Goal: Task Accomplishment & Management: Manage account settings

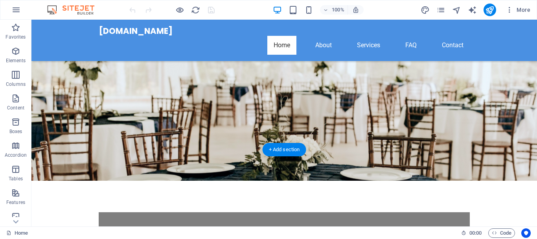
scroll to position [118, 0]
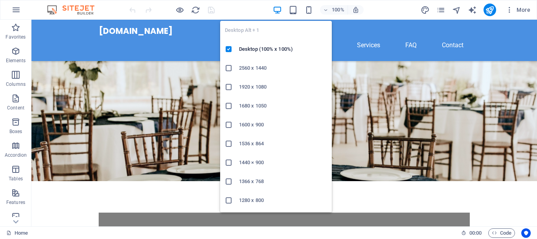
click at [279, 11] on icon "button" at bounding box center [277, 10] width 9 height 9
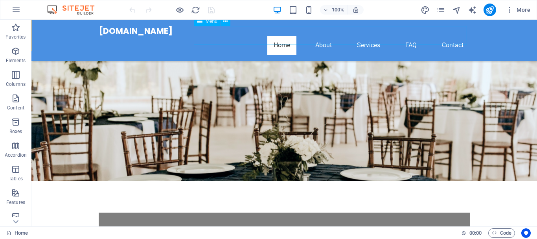
click at [455, 36] on nav "Home About Services FAQ Contact" at bounding box center [284, 45] width 371 height 19
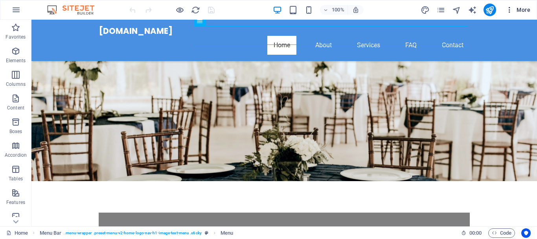
click at [518, 9] on span "More" at bounding box center [518, 10] width 25 height 8
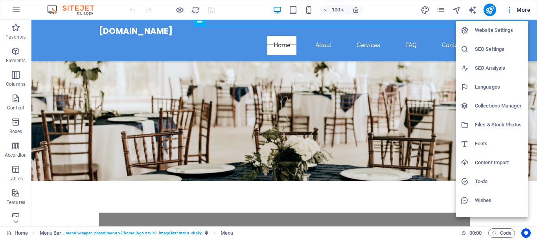
click at [392, 173] on div at bounding box center [268, 119] width 537 height 239
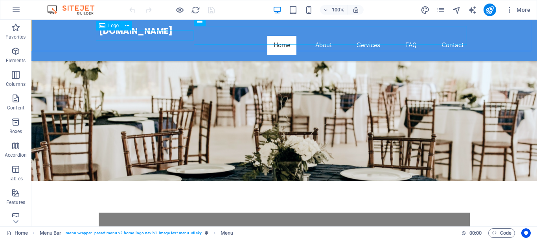
click at [114, 25] on span "Logo" at bounding box center [114, 25] width 11 height 5
click at [128, 24] on icon at bounding box center [127, 26] width 4 height 8
click at [513, 9] on icon "button" at bounding box center [510, 10] width 8 height 8
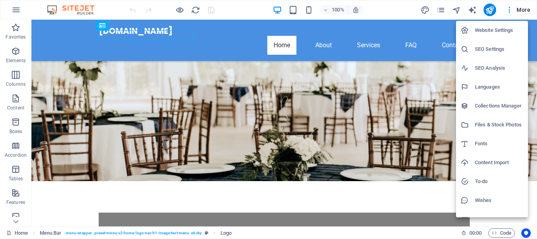
click at [275, 112] on div at bounding box center [268, 119] width 537 height 239
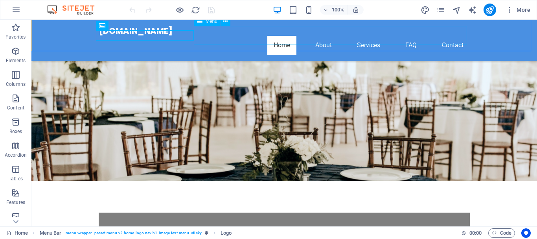
click at [445, 36] on nav "Home About Services FAQ Contact" at bounding box center [284, 45] width 371 height 19
click at [17, 11] on icon "button" at bounding box center [15, 9] width 9 height 9
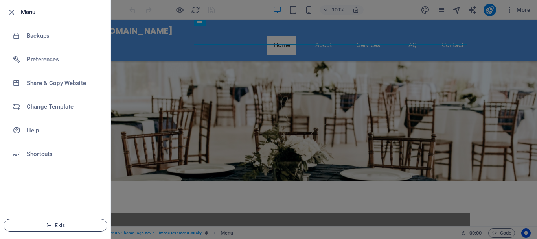
click at [63, 223] on span "Exit" at bounding box center [55, 225] width 90 height 6
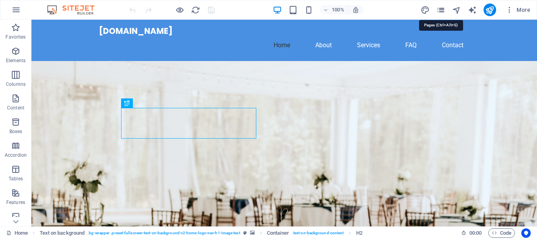
click at [444, 10] on icon "pages" at bounding box center [441, 10] width 9 height 9
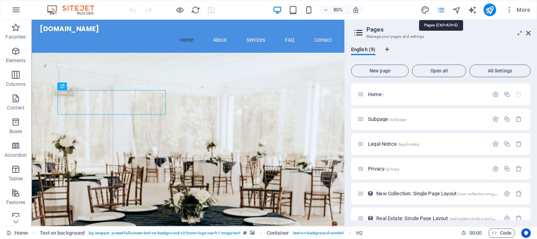
click at [441, 11] on icon "pages" at bounding box center [441, 10] width 9 height 9
click at [510, 13] on icon "button" at bounding box center [510, 10] width 8 height 8
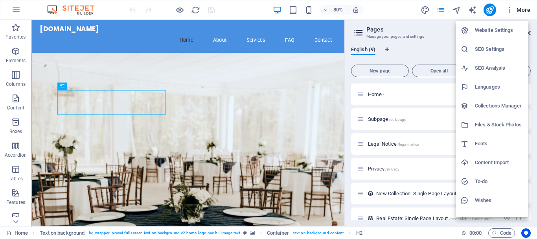
click at [524, 9] on div at bounding box center [268, 119] width 537 height 239
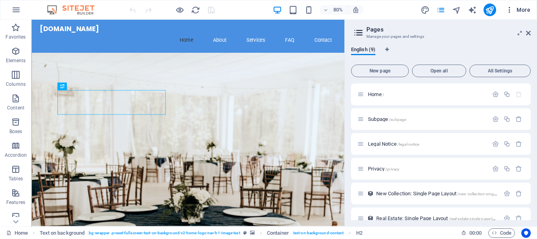
click at [528, 9] on span "More" at bounding box center [518, 10] width 25 height 8
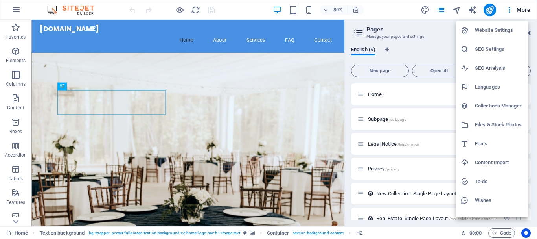
click at [404, 8] on div at bounding box center [268, 119] width 537 height 239
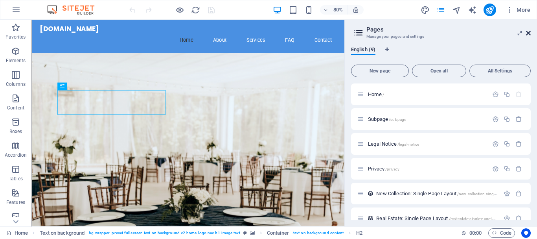
click at [527, 32] on icon at bounding box center [528, 33] width 5 height 6
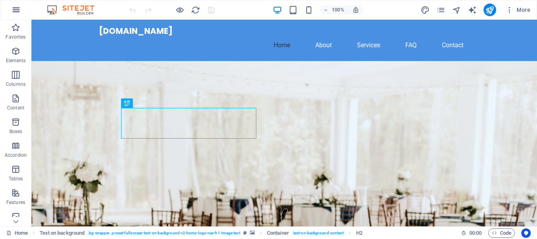
click at [19, 9] on icon "button" at bounding box center [15, 9] width 9 height 9
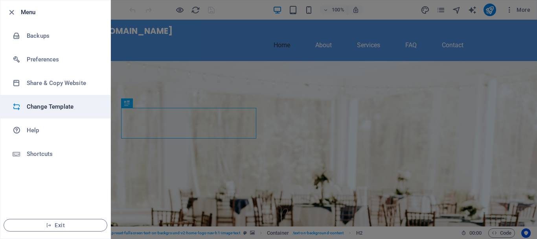
click at [40, 111] on li "Change Template" at bounding box center [55, 107] width 110 height 24
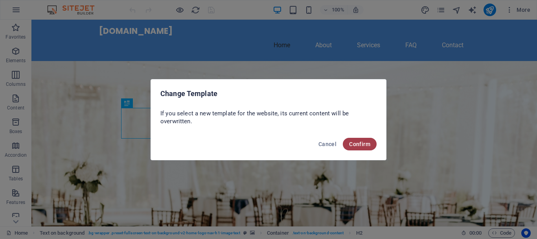
click at [346, 143] on button "Confirm" at bounding box center [360, 144] width 34 height 13
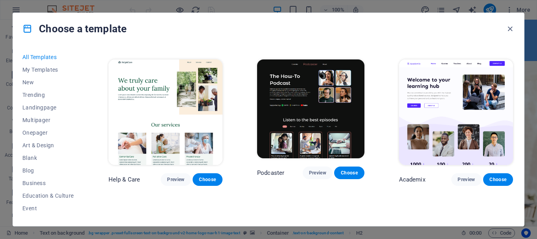
scroll to position [590, 0]
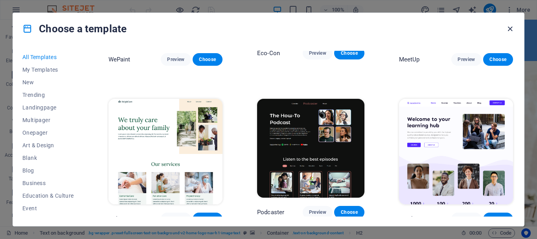
click at [511, 28] on icon "button" at bounding box center [510, 28] width 9 height 9
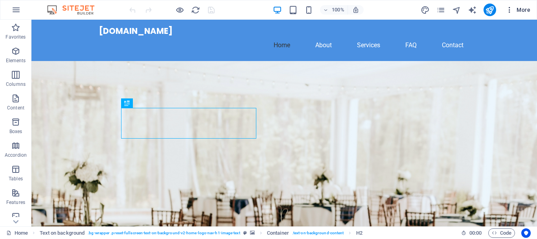
click at [508, 11] on icon "button" at bounding box center [510, 10] width 8 height 8
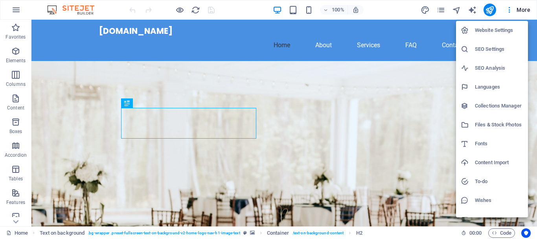
click at [371, 120] on div at bounding box center [268, 119] width 537 height 239
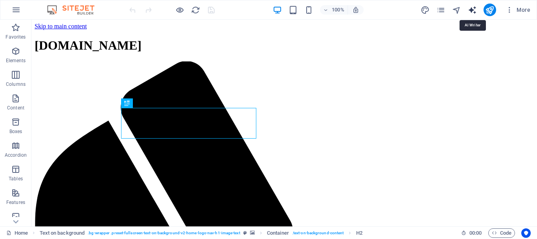
click at [475, 7] on icon "text_generator" at bounding box center [472, 10] width 9 height 9
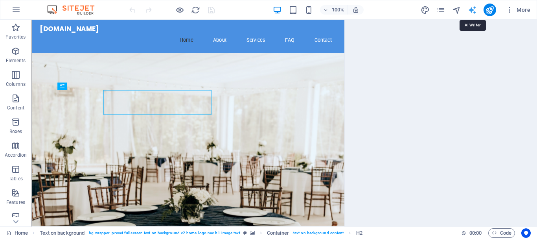
select select "English"
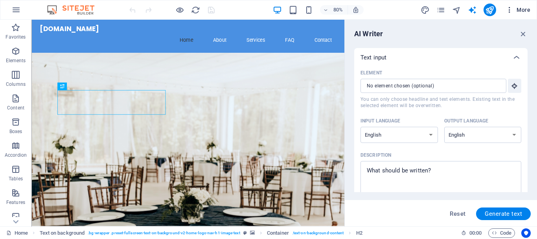
click at [511, 7] on icon "button" at bounding box center [510, 10] width 8 height 8
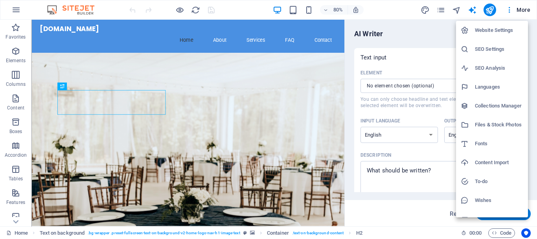
click at [479, 30] on h6 "Website Settings" at bounding box center [499, 30] width 48 height 9
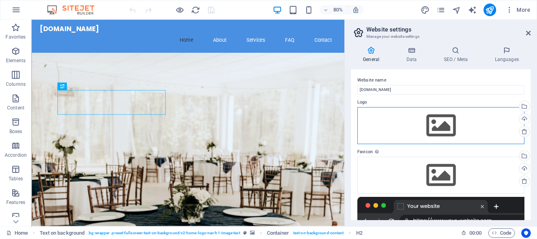
click at [434, 122] on div "Drag files here, click to choose files or select files from Files or our free s…" at bounding box center [441, 125] width 167 height 37
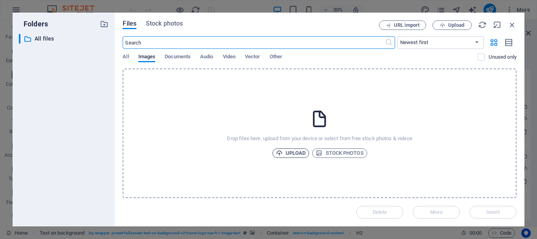
click at [297, 152] on span "Upload" at bounding box center [291, 152] width 30 height 9
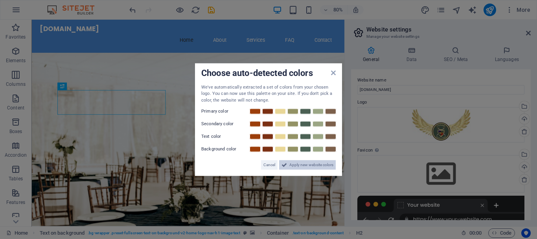
drag, startPoint x: 291, startPoint y: 164, endPoint x: 325, endPoint y: 180, distance: 37.3
click at [291, 164] on span "Apply new website colors" at bounding box center [312, 164] width 44 height 9
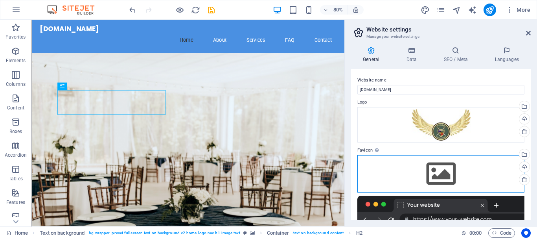
click at [435, 171] on div "Drag files here, click to choose files or select files from Files or our free s…" at bounding box center [441, 173] width 167 height 37
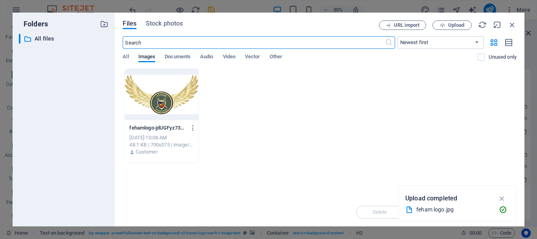
click at [184, 100] on div at bounding box center [162, 94] width 74 height 51
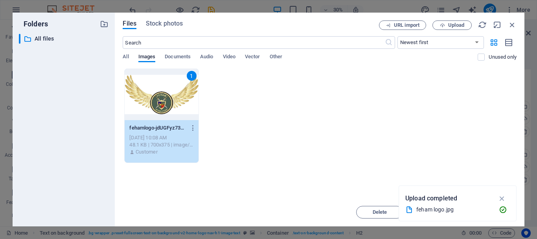
click at [282, 141] on div "1 fehamlogo-jdUGFyz73kzVx82ilCb7ZA.jpg fehamlogo-jdUGFyz73kzVx82ilCb7ZA.jpg Oct…" at bounding box center [320, 115] width 394 height 94
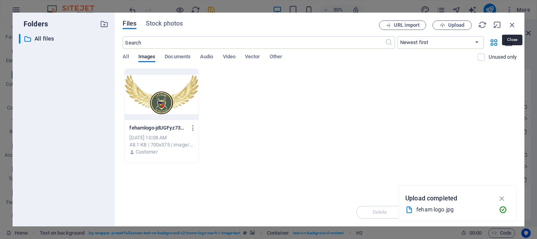
click at [511, 23] on icon "button" at bounding box center [512, 24] width 9 height 9
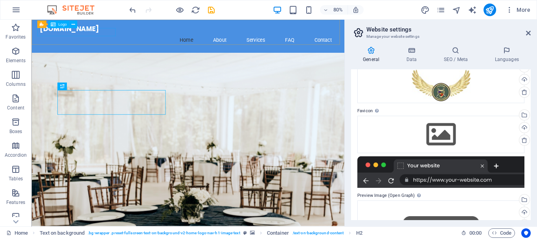
click at [58, 26] on div "Logo" at bounding box center [58, 24] width 21 height 7
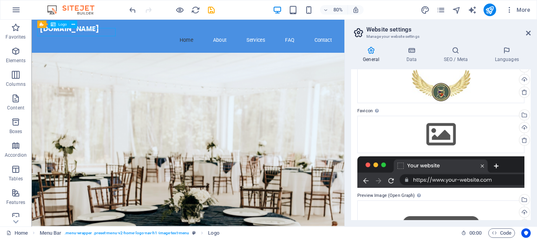
click at [61, 23] on span "Logo" at bounding box center [62, 24] width 8 height 4
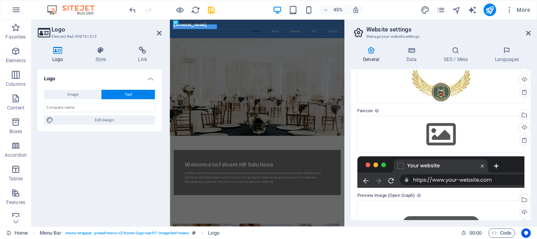
click at [58, 54] on h4 "Logo" at bounding box center [59, 54] width 43 height 17
click at [69, 92] on span "Image" at bounding box center [72, 94] width 11 height 9
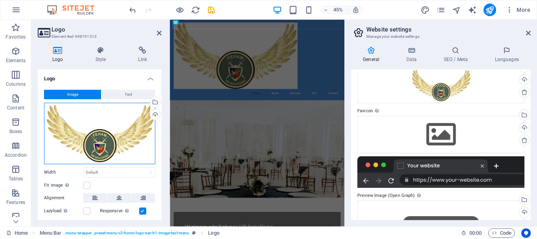
click at [98, 140] on div "Drag files here, click to choose files or select files from Files or our free s…" at bounding box center [99, 133] width 111 height 61
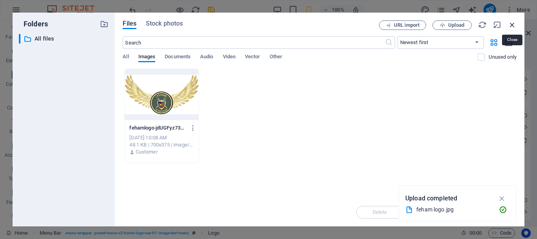
click at [513, 22] on icon "button" at bounding box center [512, 24] width 9 height 9
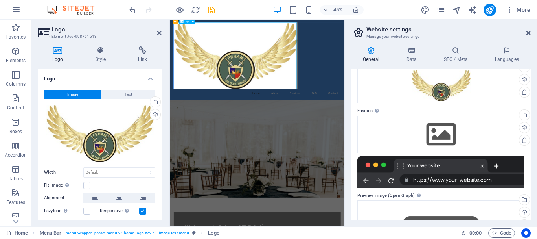
click at [352, 115] on div at bounding box center [364, 100] width 371 height 148
click at [428, 136] on div at bounding box center [364, 100] width 371 height 148
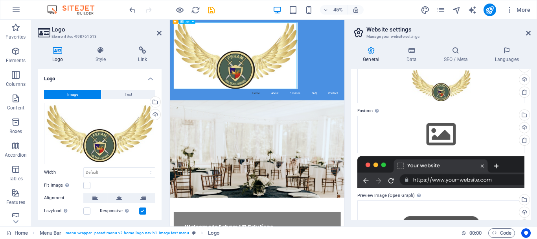
click at [429, 136] on div at bounding box center [364, 100] width 371 height 148
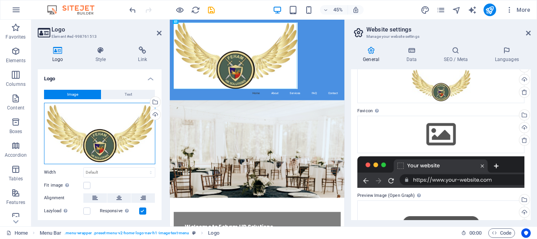
click at [113, 143] on div "Drag files here, click to choose files or select files from Files or our free s…" at bounding box center [99, 133] width 111 height 61
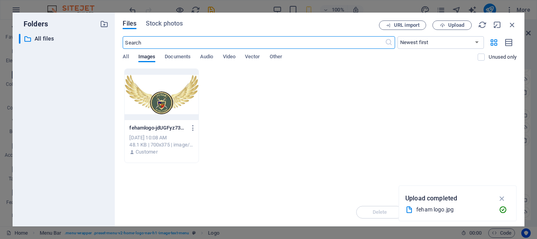
click at [186, 89] on div at bounding box center [162, 94] width 74 height 51
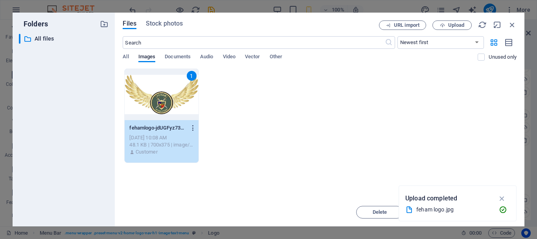
click at [194, 127] on icon "button" at bounding box center [193, 127] width 7 height 7
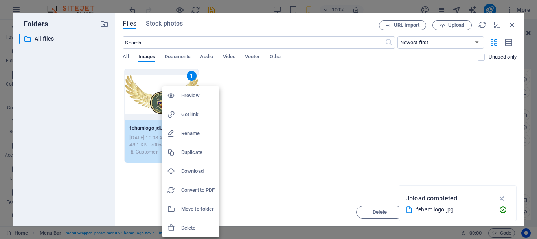
click at [148, 97] on div at bounding box center [268, 119] width 537 height 239
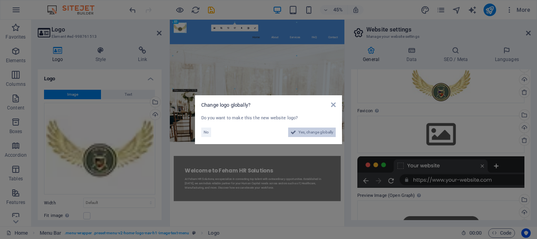
click at [311, 133] on span "Yes, change globally" at bounding box center [316, 131] width 35 height 9
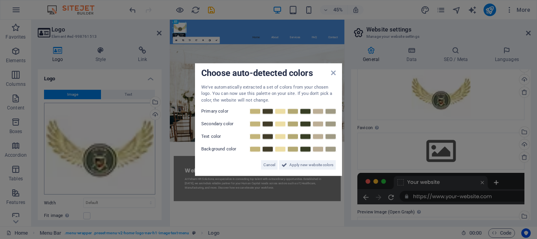
click at [109, 160] on aside "Choose auto-detected colors We've automatically extracted a set of colors from …" at bounding box center [268, 119] width 537 height 239
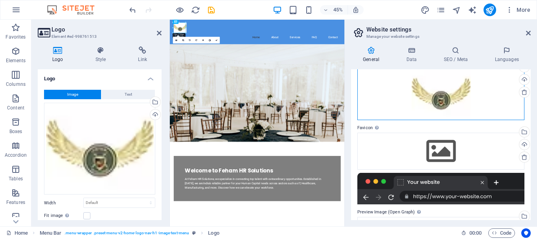
click at [439, 97] on div "Drag files here, click to choose files or select files from Files or our free s…" at bounding box center [441, 94] width 167 height 52
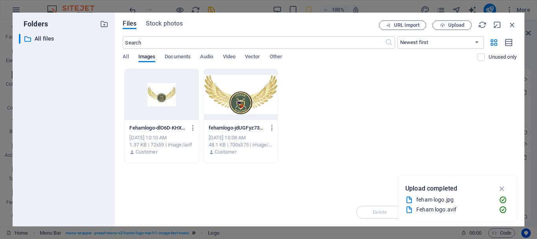
click at [154, 98] on div at bounding box center [162, 94] width 74 height 51
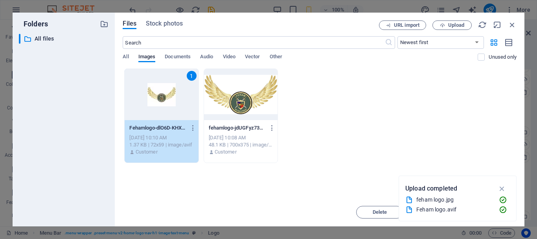
click at [252, 189] on div "Drop files here to upload them instantly 1 Fehamlogo-dlO6D-KHX2KFMdTyUuCW8Q.avi…" at bounding box center [320, 132] width 394 height 129
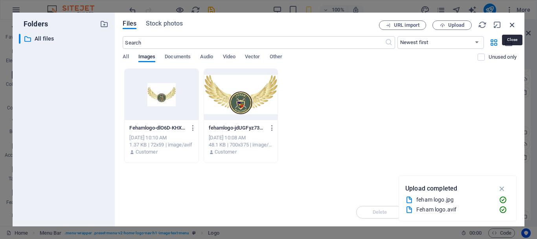
click at [513, 25] on icon "button" at bounding box center [512, 24] width 9 height 9
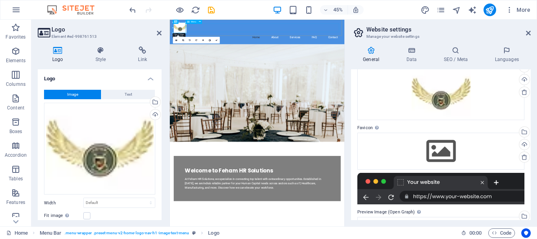
drag, startPoint x: 262, startPoint y: 46, endPoint x: 397, endPoint y: 34, distance: 134.6
click at [396, 49] on nav "Home About Services FAQ Contact" at bounding box center [364, 58] width 371 height 19
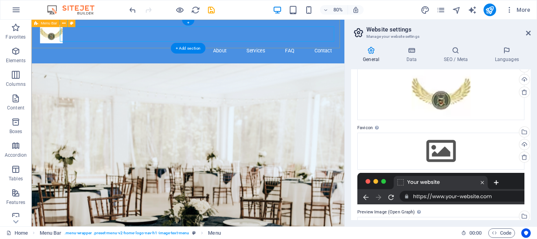
click at [162, 55] on div "Home About Services FAQ Contact" at bounding box center [226, 47] width 391 height 55
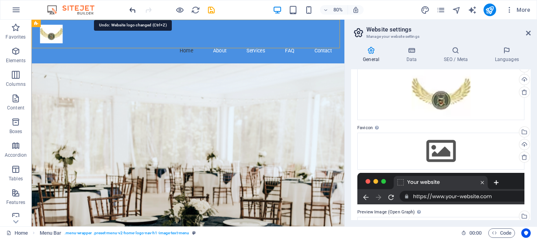
click at [134, 9] on icon "undo" at bounding box center [132, 10] width 9 height 9
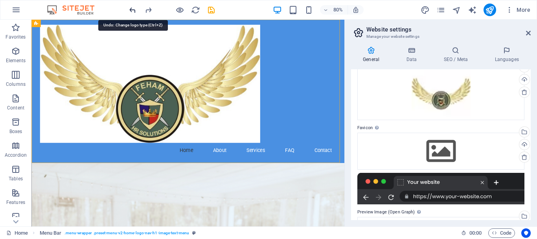
click at [134, 9] on icon "undo" at bounding box center [132, 10] width 9 height 9
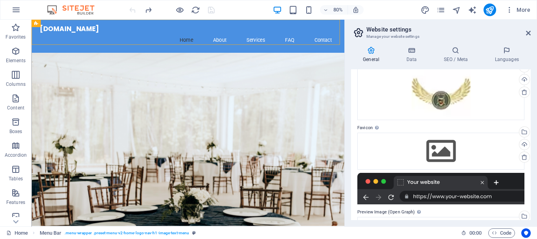
click at [134, 9] on div at bounding box center [172, 10] width 88 height 13
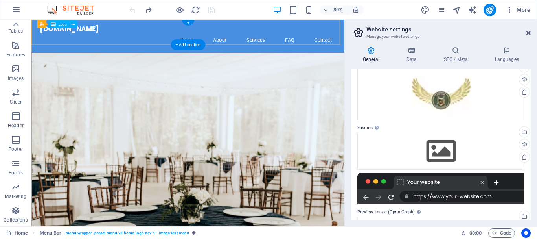
click at [77, 31] on div "[DOMAIN_NAME]" at bounding box center [227, 31] width 371 height 10
click at [164, 36] on nav "Home About Services FAQ Contact" at bounding box center [227, 45] width 371 height 19
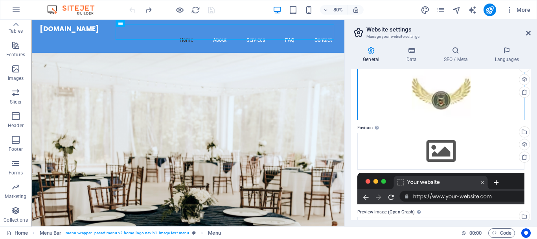
click at [417, 103] on div "Drag files here, click to choose files or select files from Files or our free s…" at bounding box center [441, 94] width 167 height 52
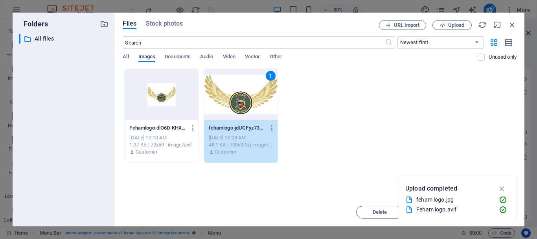
click at [274, 127] on icon "button" at bounding box center [272, 127] width 7 height 7
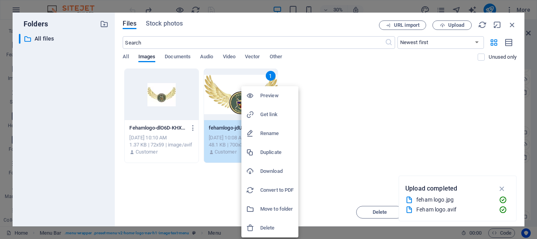
click at [149, 167] on div at bounding box center [268, 119] width 537 height 239
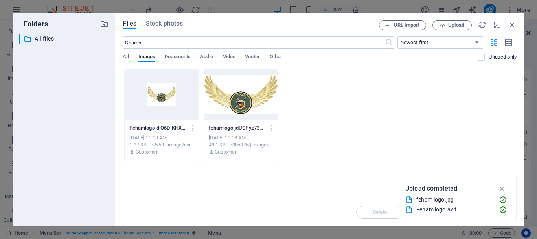
click at [227, 103] on div at bounding box center [241, 94] width 74 height 51
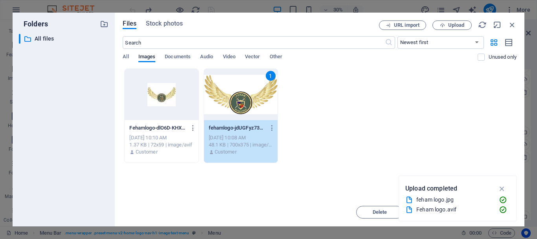
click at [227, 103] on div "1" at bounding box center [241, 94] width 74 height 51
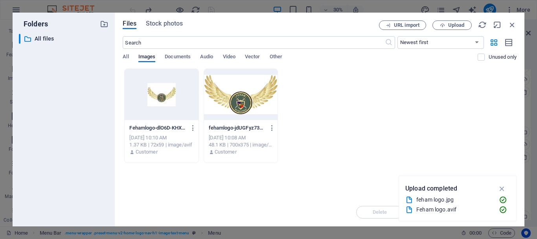
click at [227, 103] on div at bounding box center [241, 94] width 74 height 51
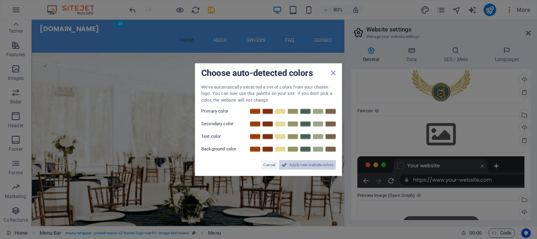
click at [313, 165] on span "Apply new website colors" at bounding box center [312, 164] width 44 height 9
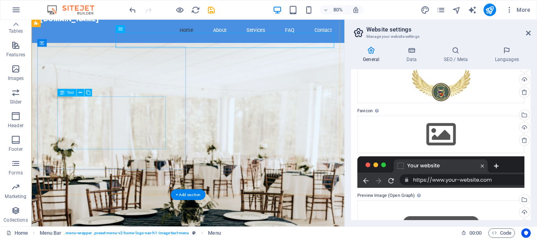
scroll to position [0, 0]
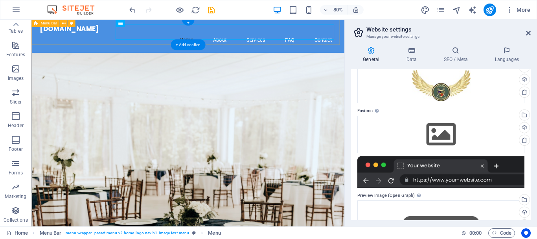
click at [115, 48] on div "fehamhrsolutions.com Home About Services FAQ Contact" at bounding box center [226, 40] width 391 height 41
click at [528, 33] on icon at bounding box center [528, 33] width 5 height 6
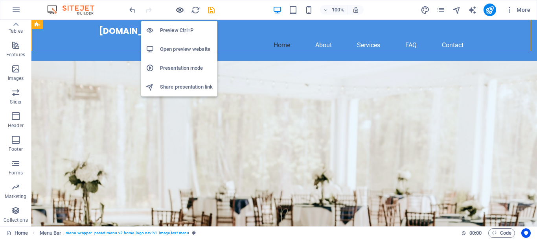
click at [178, 12] on icon "button" at bounding box center [179, 10] width 9 height 9
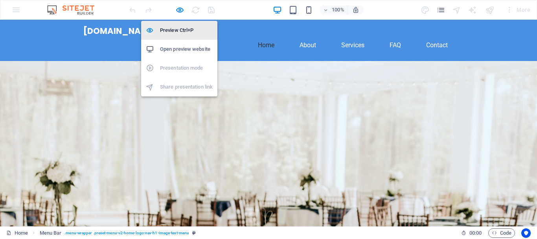
click at [175, 28] on h6 "Preview Ctrl+P" at bounding box center [186, 30] width 53 height 9
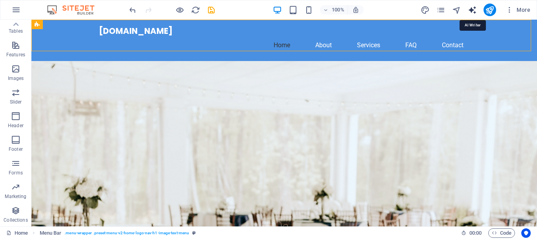
click at [475, 9] on icon "text_generator" at bounding box center [472, 10] width 9 height 9
select select "English"
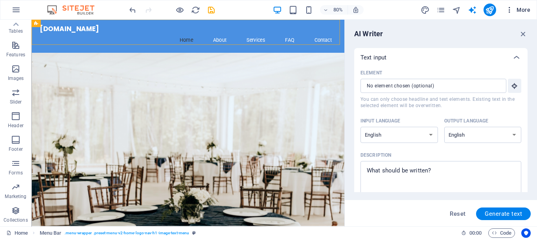
click at [509, 11] on icon "button" at bounding box center [510, 10] width 8 height 8
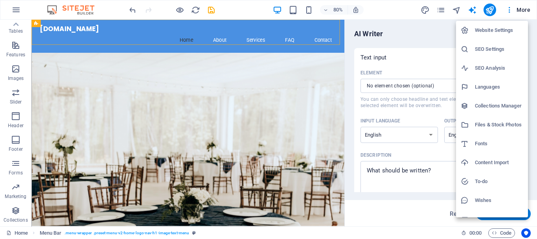
click at [490, 28] on h6 "Website Settings" at bounding box center [499, 30] width 48 height 9
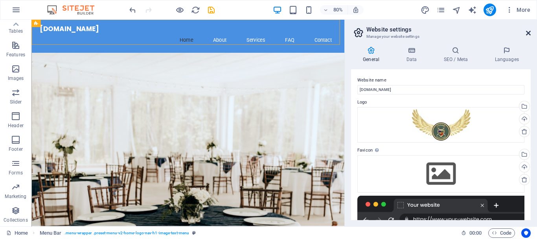
click at [527, 34] on icon at bounding box center [528, 33] width 5 height 6
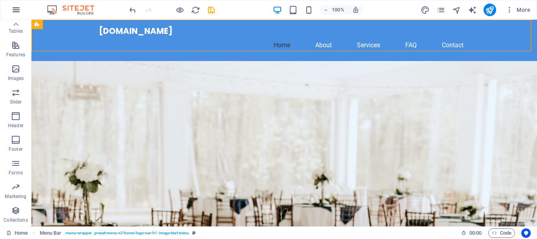
click at [13, 11] on icon "button" at bounding box center [15, 9] width 9 height 9
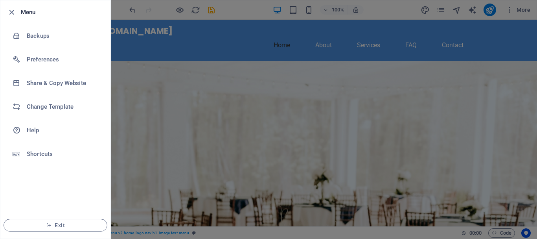
click at [22, 11] on h6 "Menu" at bounding box center [62, 11] width 83 height 9
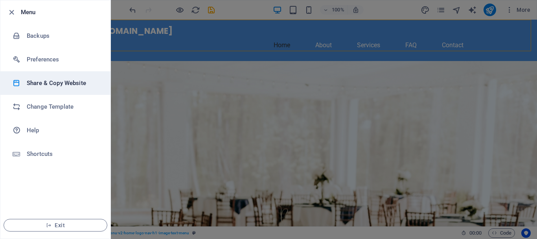
click at [36, 88] on li "Share & Copy Website" at bounding box center [55, 83] width 110 height 24
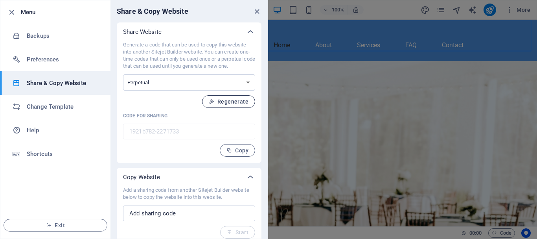
click at [232, 100] on span "Regenerate" at bounding box center [229, 101] width 40 height 6
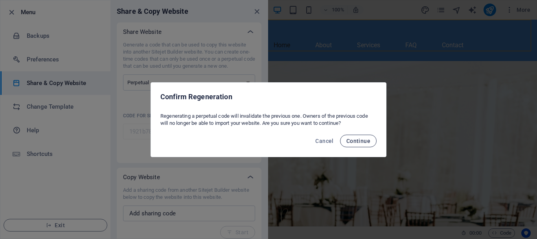
click at [353, 143] on span "Continue" at bounding box center [359, 141] width 24 height 6
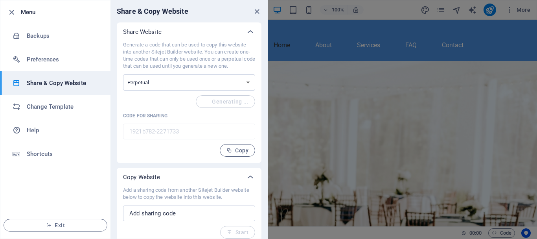
type input "d0989797-2271733"
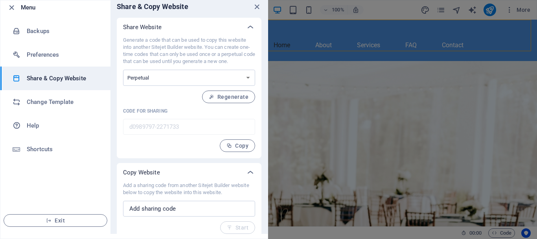
scroll to position [6, 0]
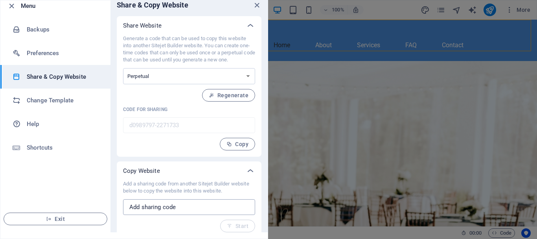
click at [146, 208] on input "text" at bounding box center [189, 207] width 132 height 16
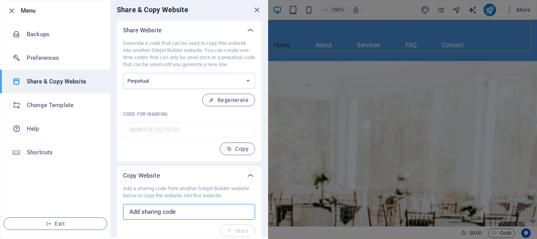
scroll to position [0, 0]
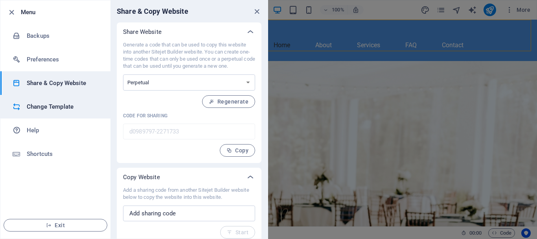
click at [41, 105] on h6 "Change Template" at bounding box center [63, 106] width 73 height 9
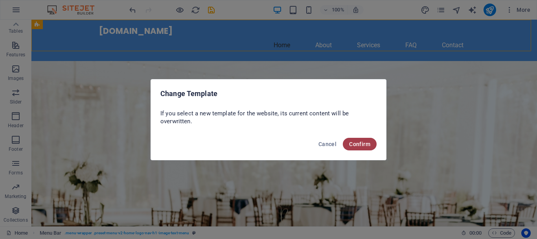
click at [360, 141] on span "Confirm" at bounding box center [359, 144] width 21 height 6
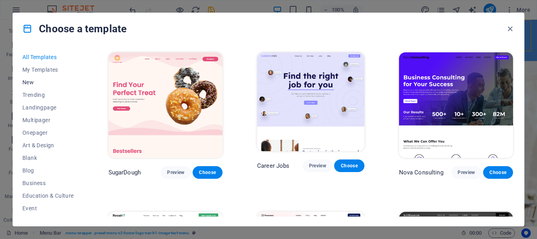
click at [34, 83] on span "New" at bounding box center [48, 82] width 52 height 6
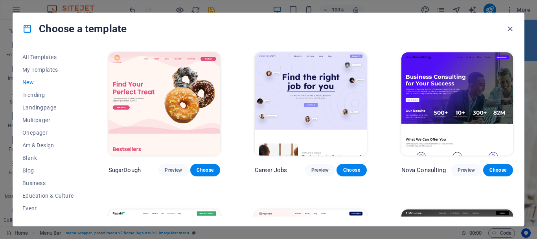
click at [26, 81] on span "New" at bounding box center [48, 82] width 52 height 6
click at [44, 120] on span "Multipager" at bounding box center [48, 120] width 52 height 6
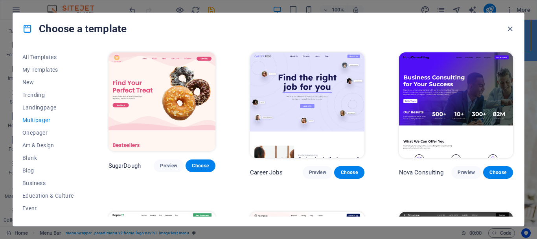
click at [39, 121] on span "Multipager" at bounding box center [48, 120] width 52 height 6
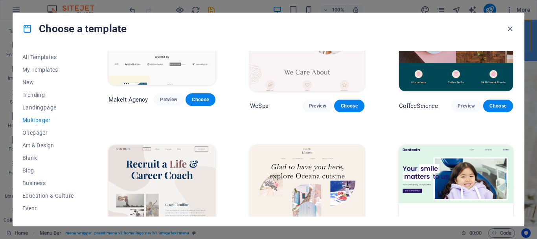
scroll to position [1220, 0]
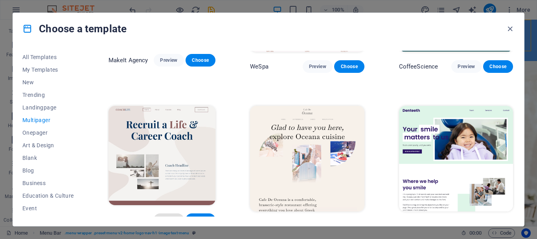
click at [180, 213] on button "Preview" at bounding box center [169, 219] width 30 height 13
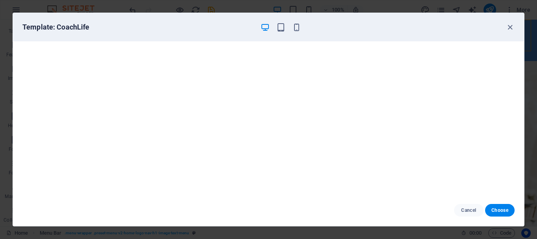
scroll to position [2, 0]
click at [511, 27] on icon "button" at bounding box center [510, 27] width 9 height 9
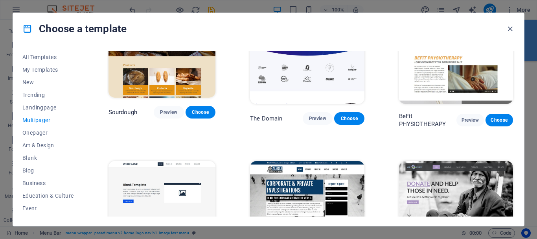
scroll to position [1157, 0]
click at [163, 33] on div "Choose a template" at bounding box center [268, 28] width 511 height 31
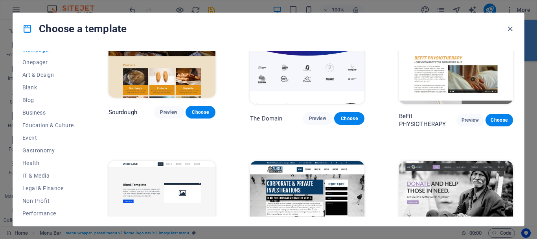
scroll to position [149, 0]
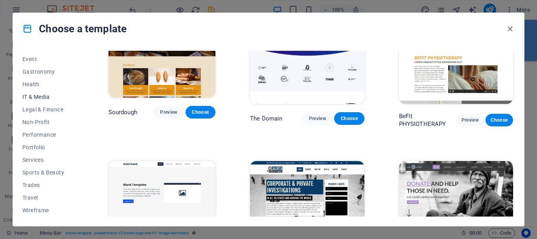
click at [41, 94] on span "IT & Media" at bounding box center [48, 97] width 52 height 6
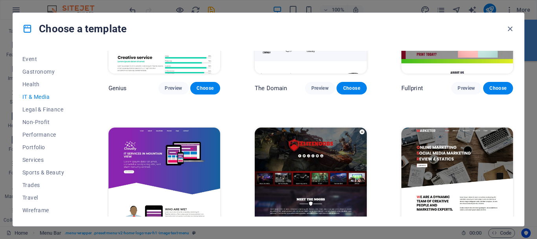
scroll to position [427, 0]
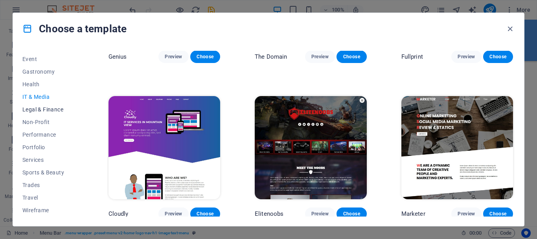
click at [29, 108] on span "Legal & Finance" at bounding box center [48, 109] width 52 height 6
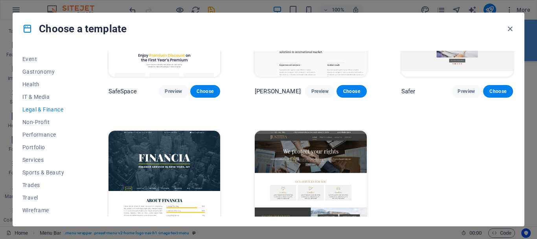
scroll to position [115, 0]
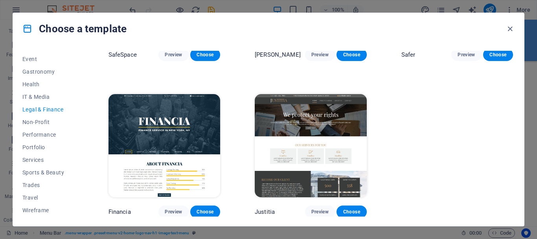
click at [286, 113] on img at bounding box center [311, 145] width 112 height 103
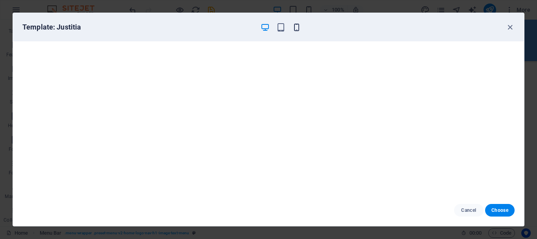
click at [297, 28] on icon "button" at bounding box center [296, 27] width 9 height 9
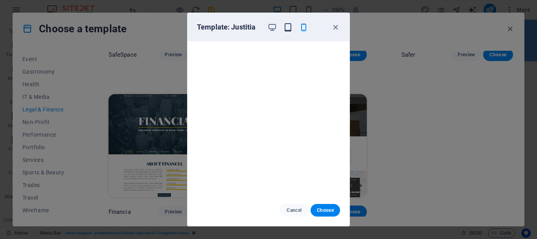
click at [284, 28] on icon "button" at bounding box center [288, 27] width 9 height 9
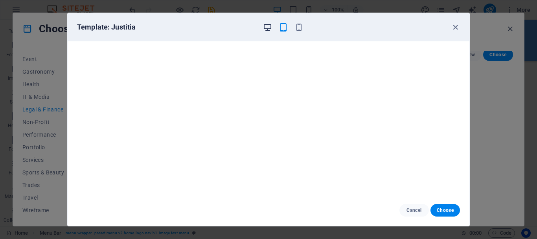
click at [271, 28] on icon "button" at bounding box center [267, 27] width 9 height 9
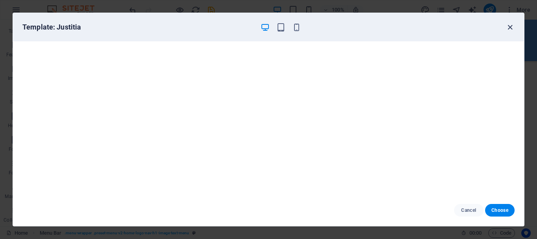
click at [513, 29] on icon "button" at bounding box center [510, 27] width 9 height 9
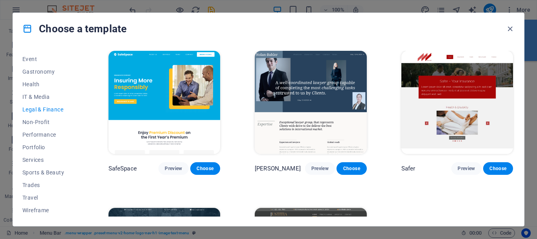
scroll to position [0, 0]
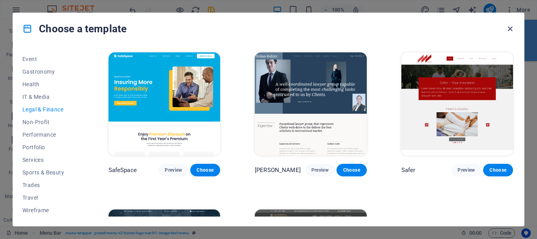
click at [508, 29] on icon "button" at bounding box center [510, 28] width 9 height 9
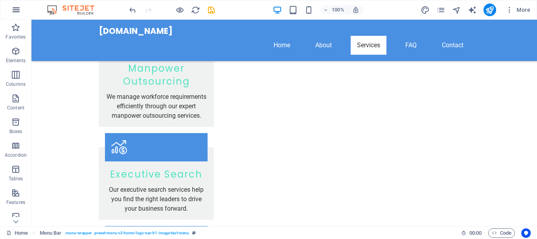
click at [16, 8] on icon "button" at bounding box center [15, 9] width 9 height 9
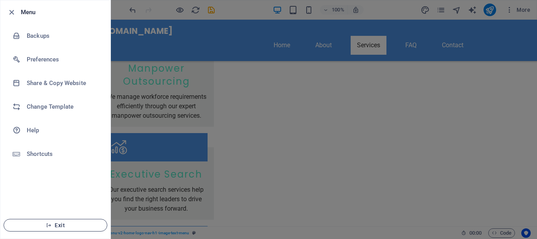
click at [66, 223] on span "Exit" at bounding box center [55, 225] width 90 height 6
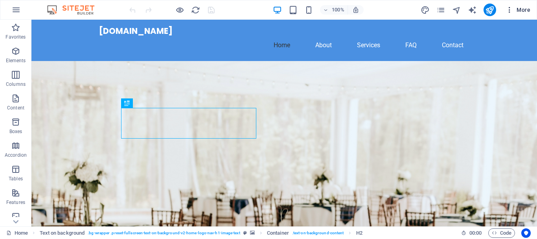
click at [530, 9] on span "More" at bounding box center [518, 10] width 25 height 8
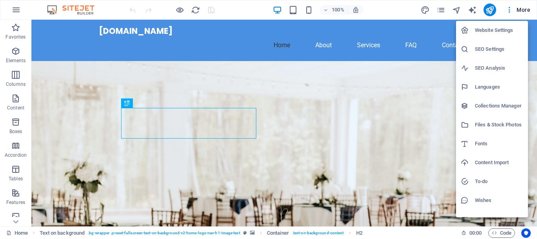
click at [16, 9] on div at bounding box center [268, 119] width 537 height 239
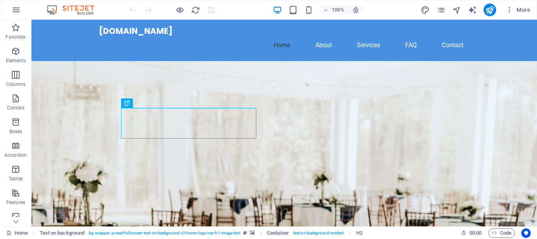
click at [16, 10] on icon "button" at bounding box center [15, 9] width 9 height 9
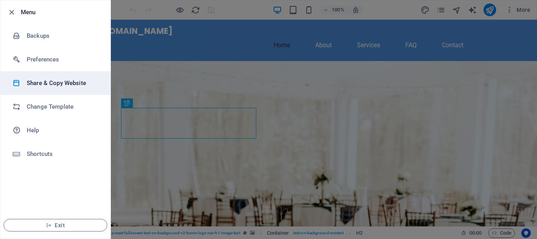
click at [48, 82] on h6 "Share & Copy Website" at bounding box center [63, 82] width 73 height 9
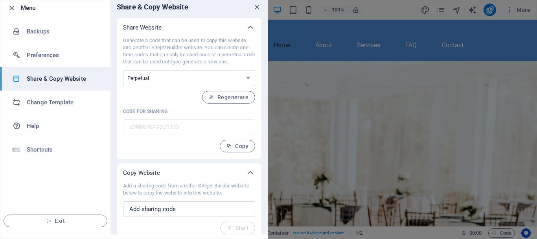
scroll to position [6, 0]
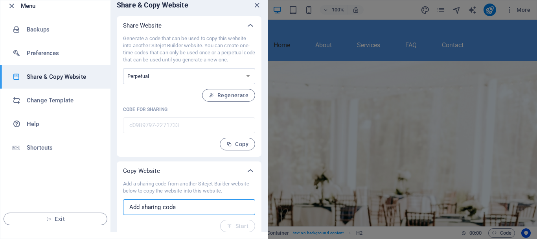
click at [176, 209] on input "text" at bounding box center [189, 207] width 132 height 16
drag, startPoint x: 136, startPoint y: 214, endPoint x: 124, endPoint y: 215, distance: 11.8
click at [124, 215] on div "Add a sharing code from another Sitejet Builder website below to copy the websi…" at bounding box center [189, 206] width 132 height 52
click at [167, 209] on input "text" at bounding box center [189, 207] width 132 height 16
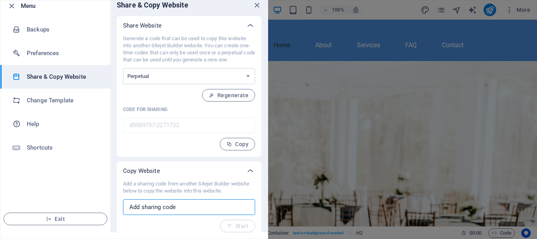
scroll to position [0, 0]
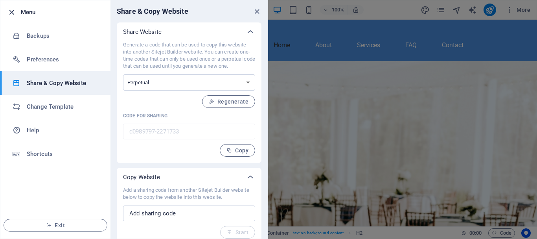
click at [13, 10] on icon "button" at bounding box center [11, 12] width 9 height 9
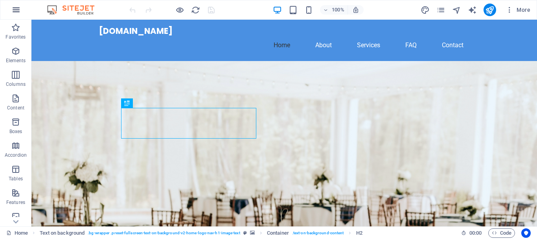
click at [14, 8] on icon "button" at bounding box center [15, 9] width 9 height 9
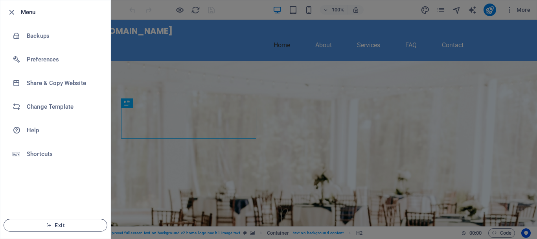
click at [57, 226] on span "Exit" at bounding box center [55, 225] width 90 height 6
